Goal: Check status

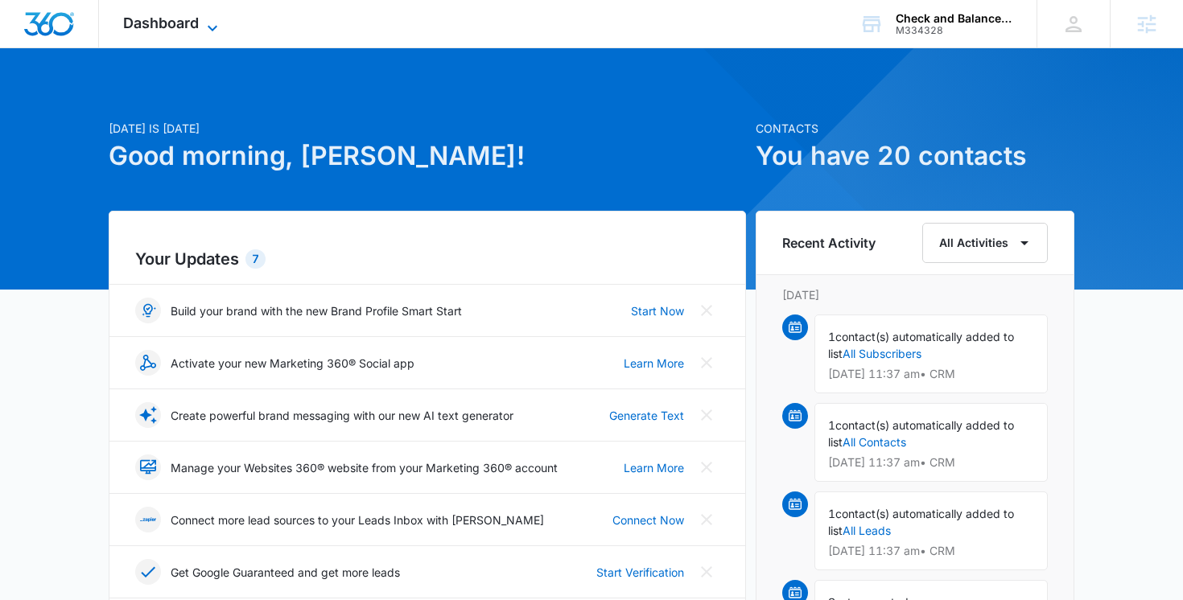
click at [195, 29] on span "Dashboard" at bounding box center [161, 22] width 76 height 17
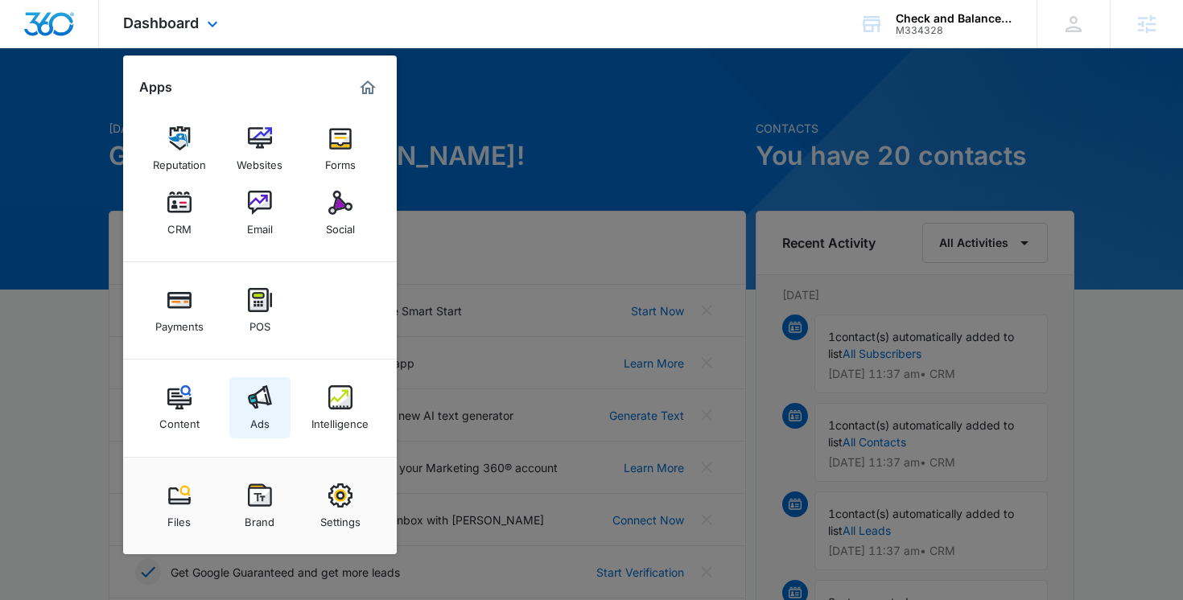
click at [263, 391] on img at bounding box center [260, 397] width 24 height 24
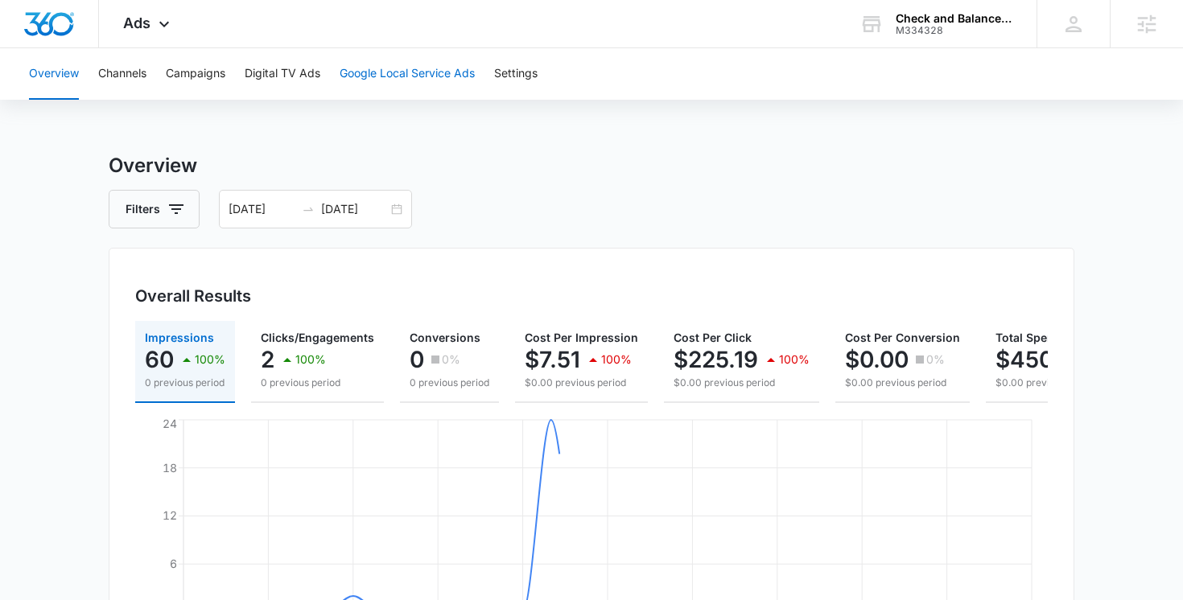
click at [359, 75] on button "Google Local Service Ads" at bounding box center [407, 73] width 135 height 51
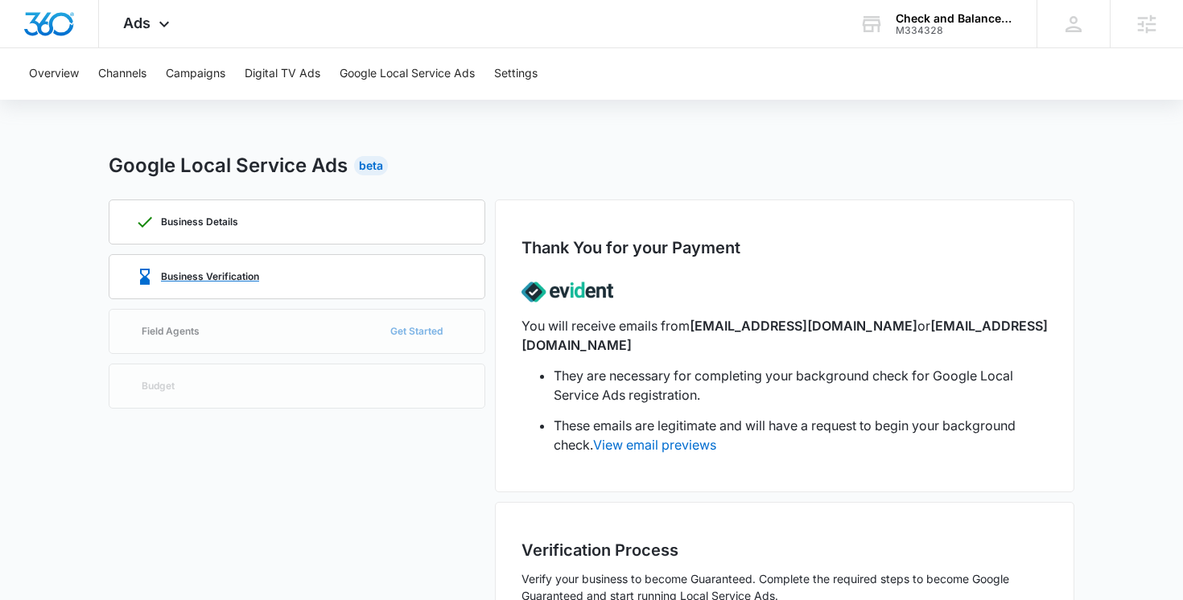
click at [245, 282] on div "Business Verification" at bounding box center [197, 276] width 124 height 19
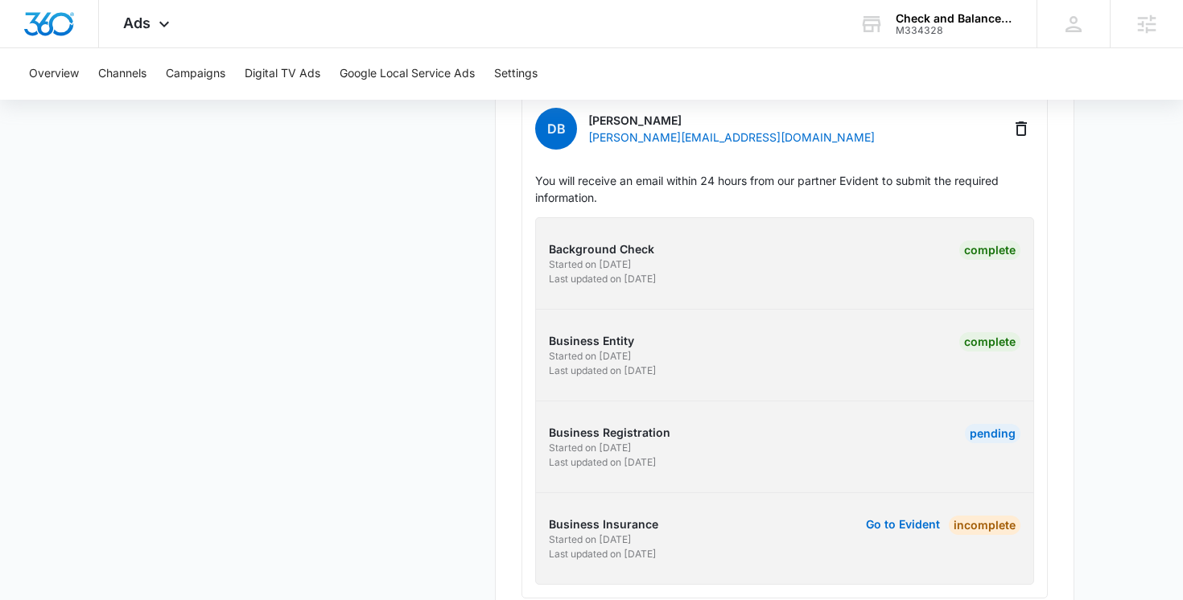
scroll to position [549, 0]
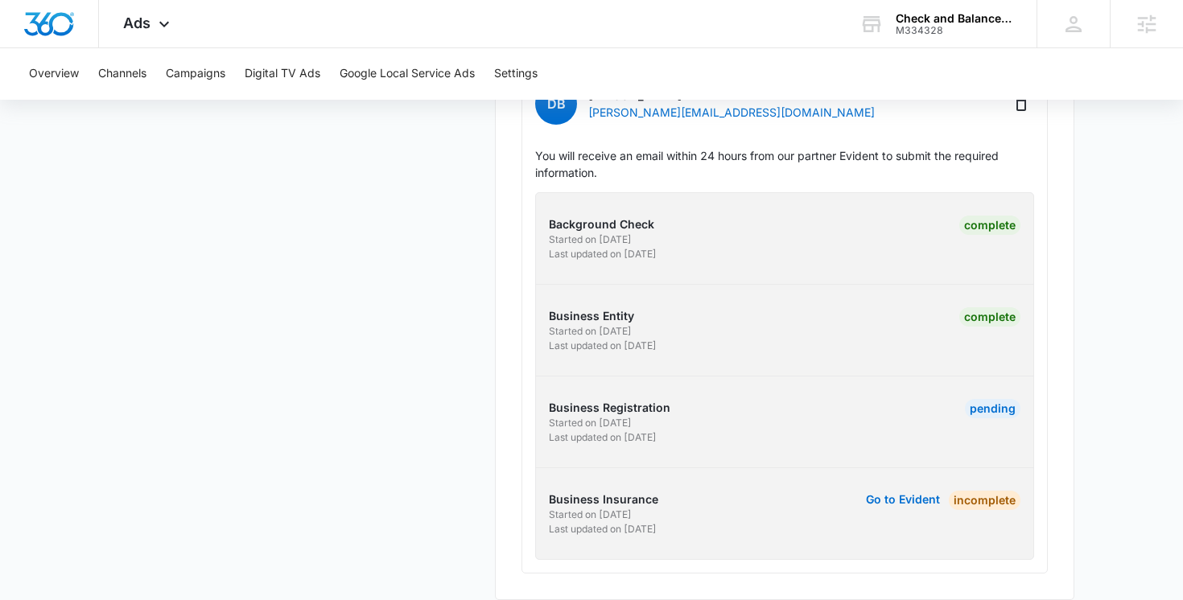
click at [985, 399] on div "Pending" at bounding box center [993, 408] width 56 height 19
click at [652, 399] on p "Business Registration" at bounding box center [664, 407] width 231 height 17
